Goal: Navigation & Orientation: Find specific page/section

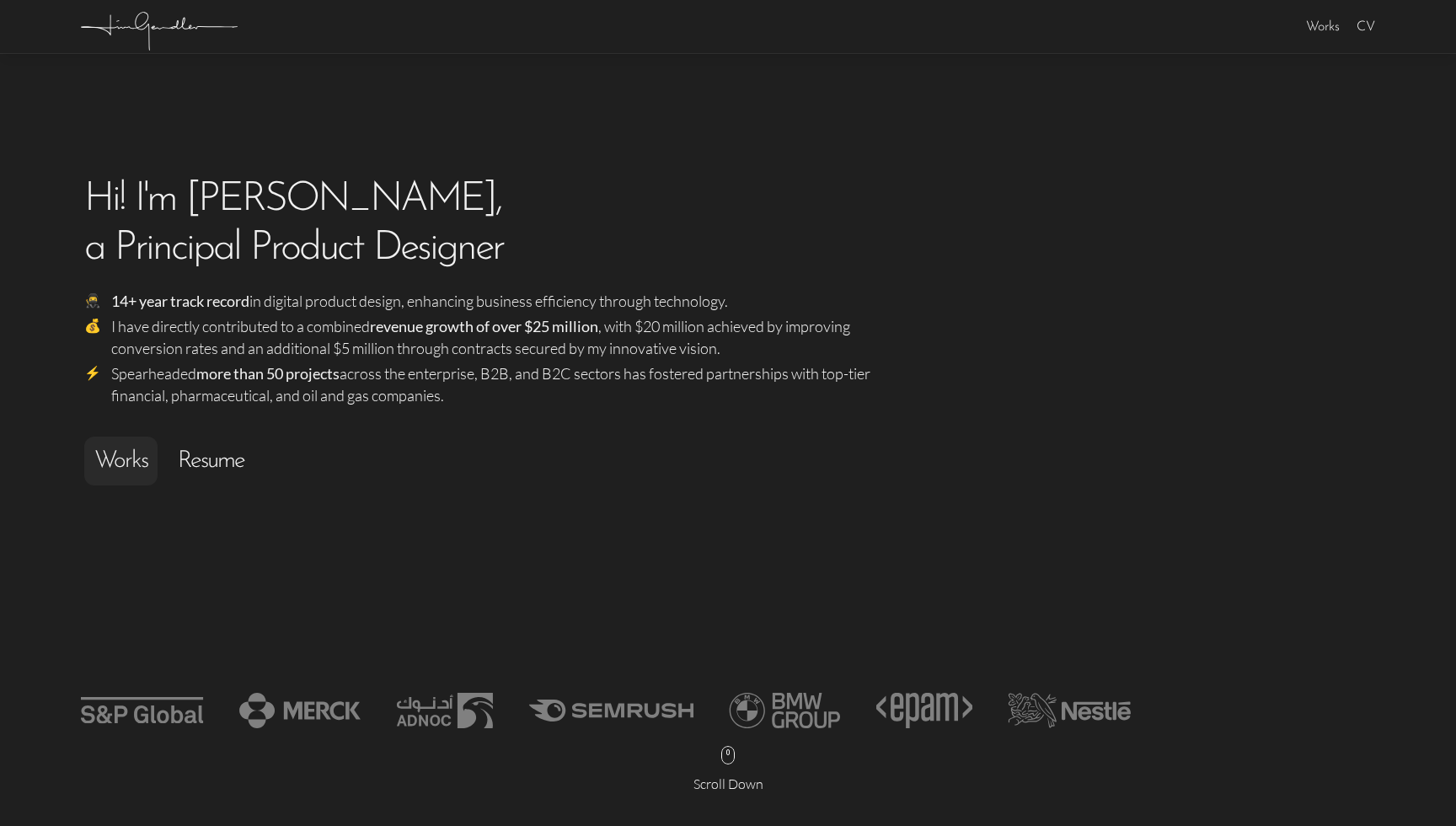
click at [206, 460] on h3 "Resume" at bounding box center [211, 460] width 66 height 29
click at [128, 463] on link "Works" at bounding box center [121, 461] width 57 height 26
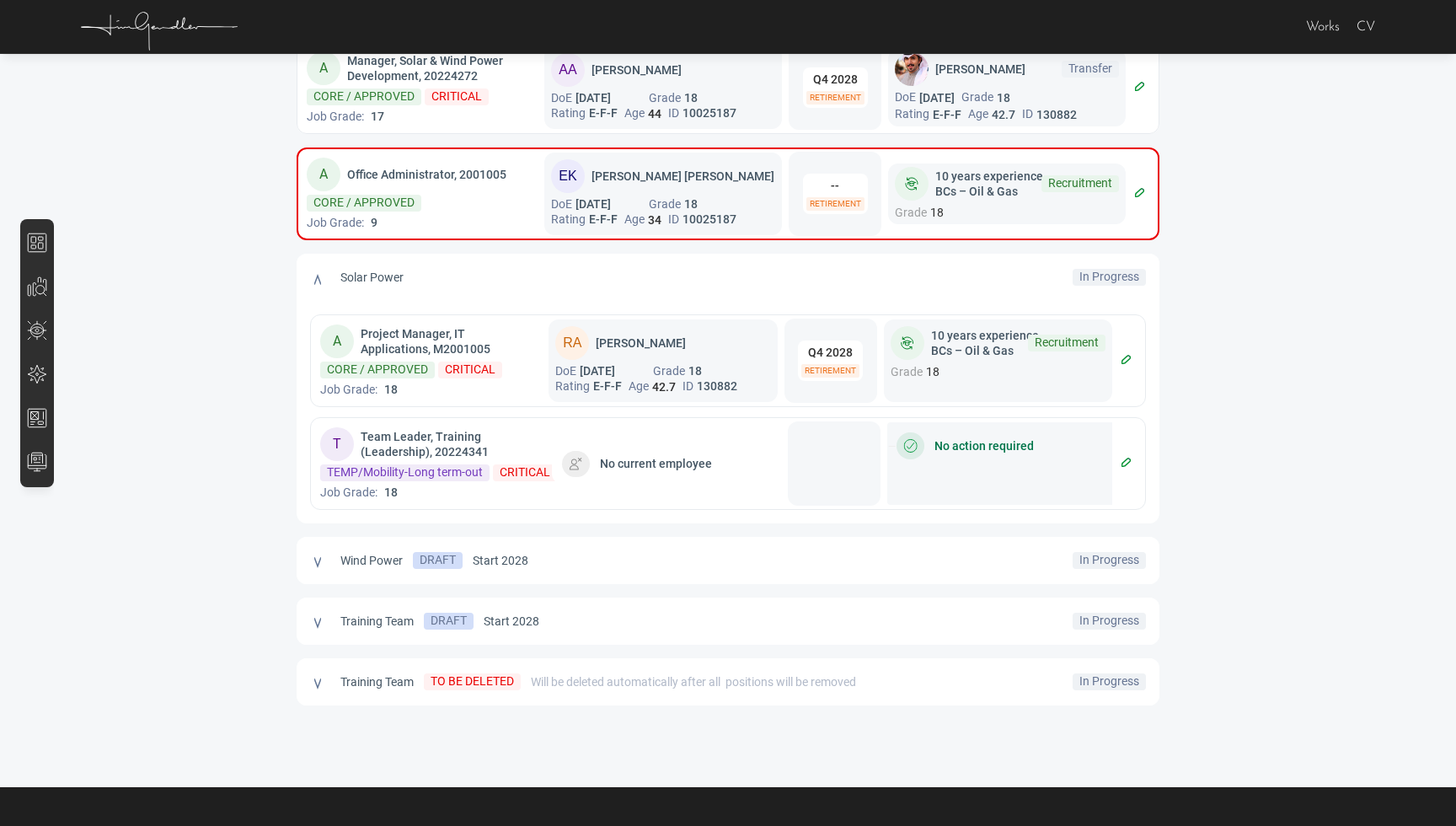
scroll to position [12186, 0]
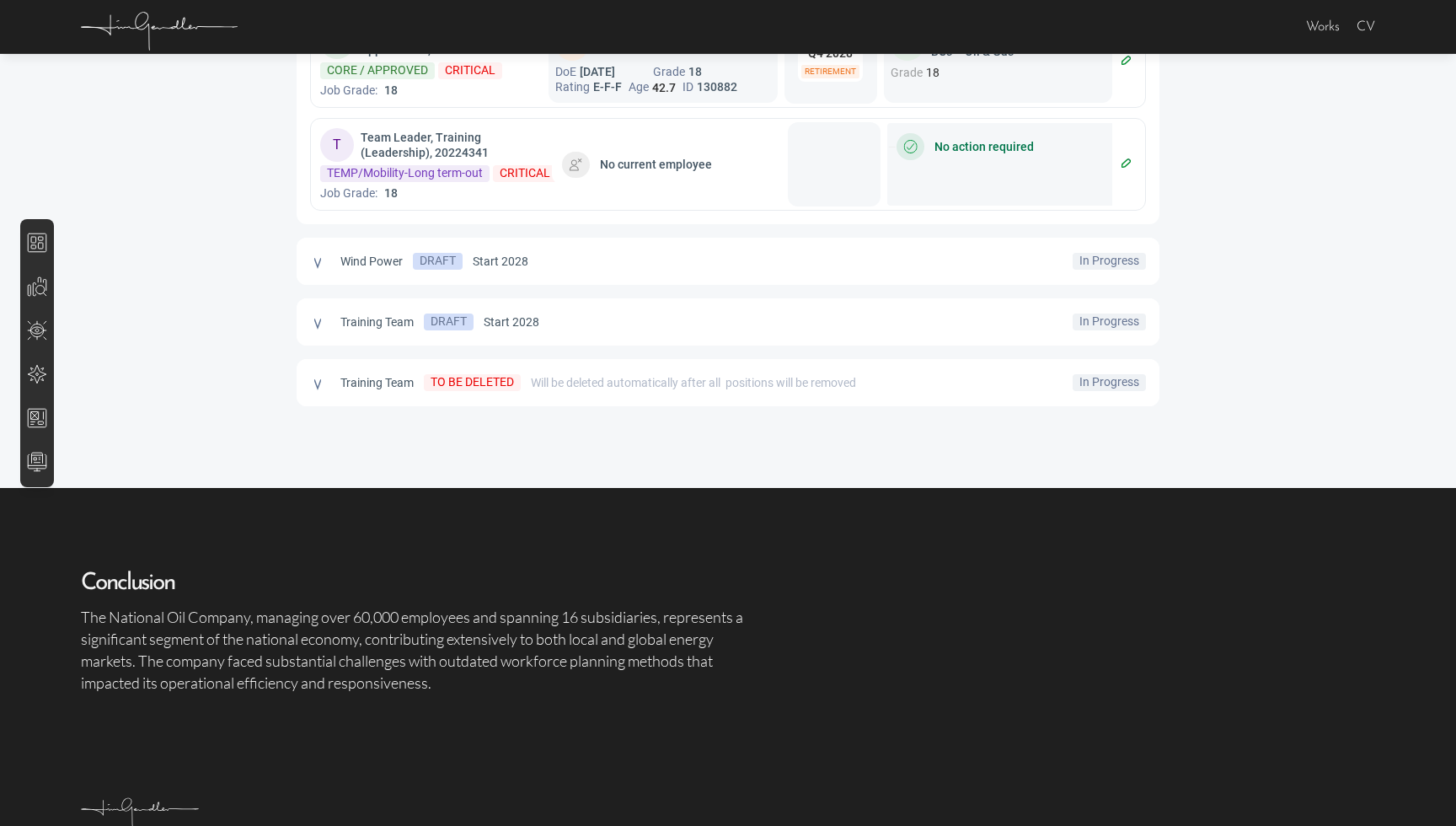
click at [140, 24] on icon at bounding box center [159, 27] width 156 height 47
